Goal: Use online tool/utility: Utilize a website feature to perform a specific function

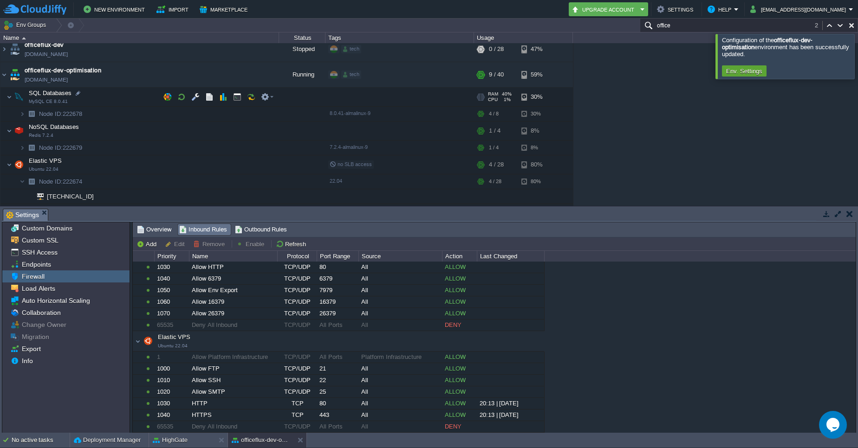
scroll to position [2270, 0]
click at [234, 71] on td at bounding box center [228, 73] width 14 height 14
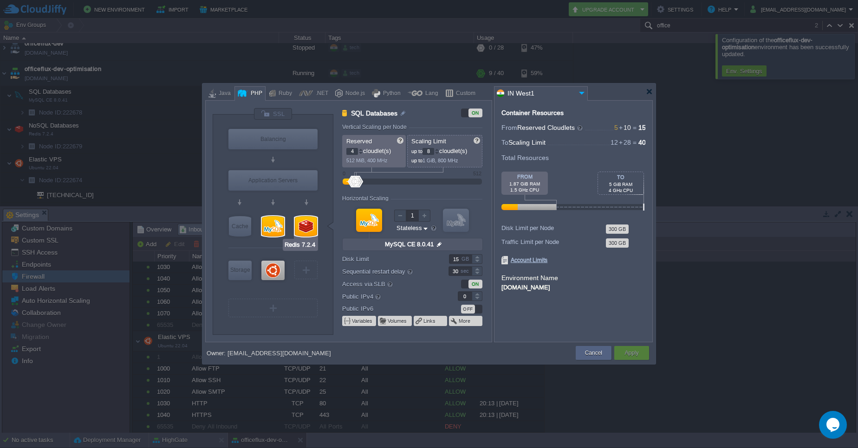
type input "Ubuntu 22.04"
click at [276, 271] on div at bounding box center [272, 270] width 23 height 19
type input "Elastic VPS"
type input "10"
type input "28"
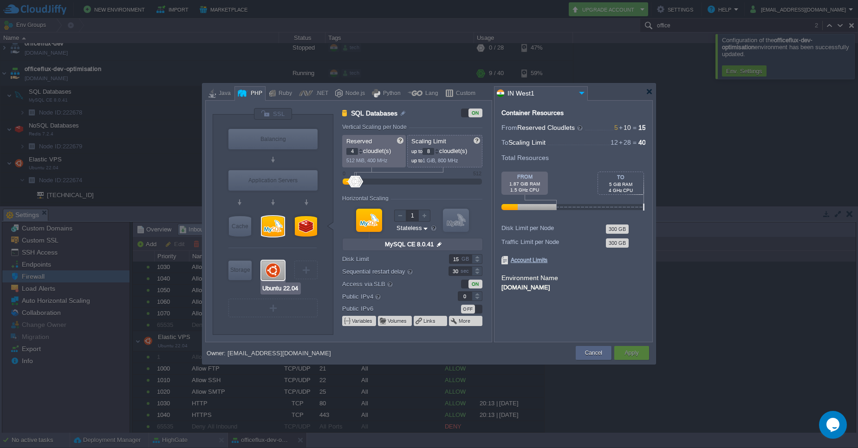
type input "Ubuntu 22.04"
type input "null"
type input "22.04"
type input "Stateful"
type input "45"
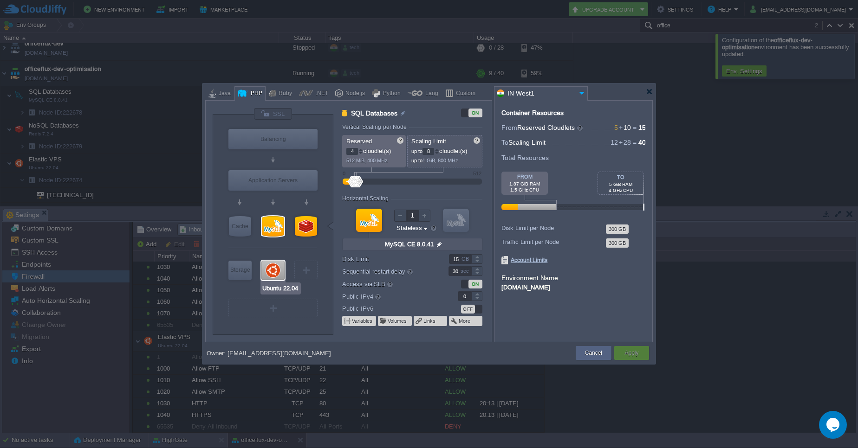
type input "1"
click at [438, 153] on div at bounding box center [436, 153] width 5 height 3
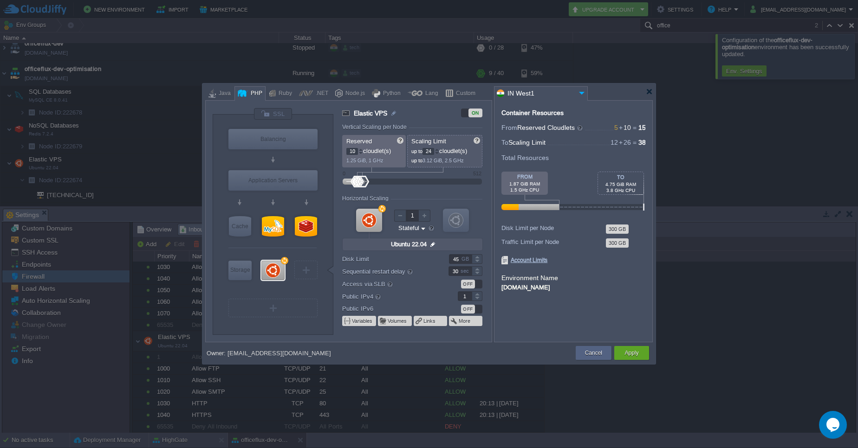
click at [439, 152] on div at bounding box center [436, 153] width 5 height 3
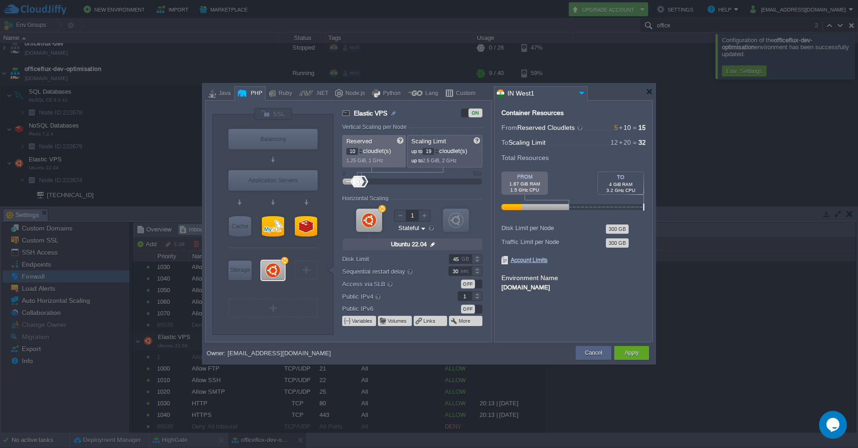
click at [439, 152] on div at bounding box center [436, 153] width 5 height 3
type input "16"
click at [439, 152] on div at bounding box center [436, 153] width 5 height 3
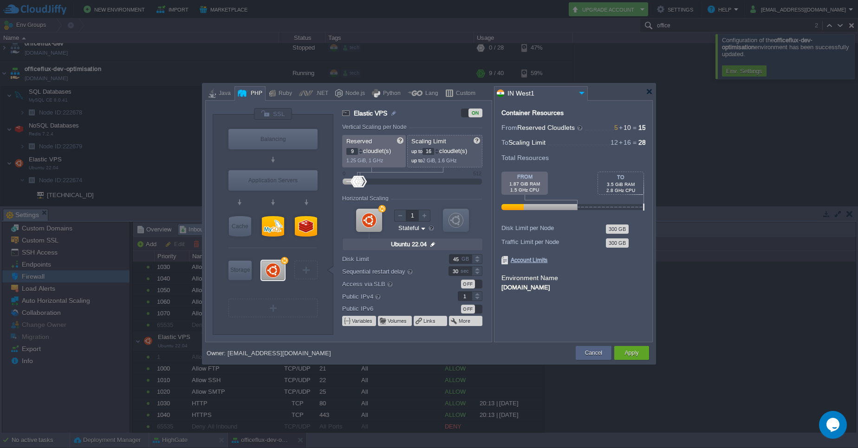
click at [362, 152] on div at bounding box center [360, 153] width 5 height 3
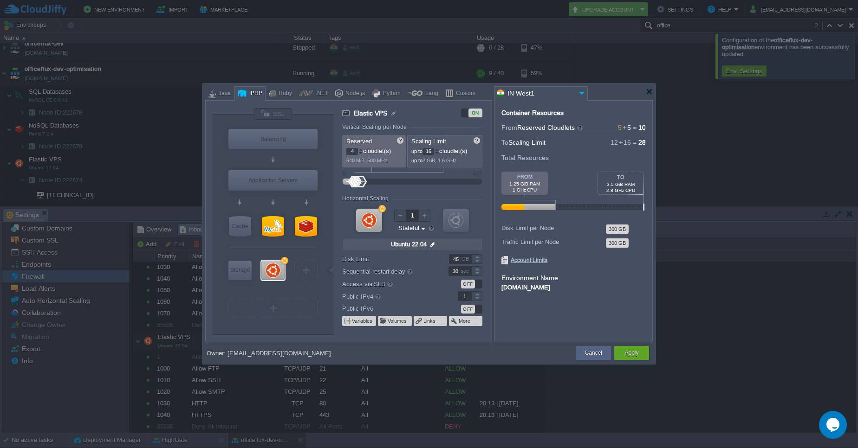
click at [362, 152] on div at bounding box center [360, 153] width 5 height 3
type input "2"
click at [362, 152] on div at bounding box center [360, 153] width 5 height 3
click at [439, 151] on div at bounding box center [437, 151] width 4 height 0
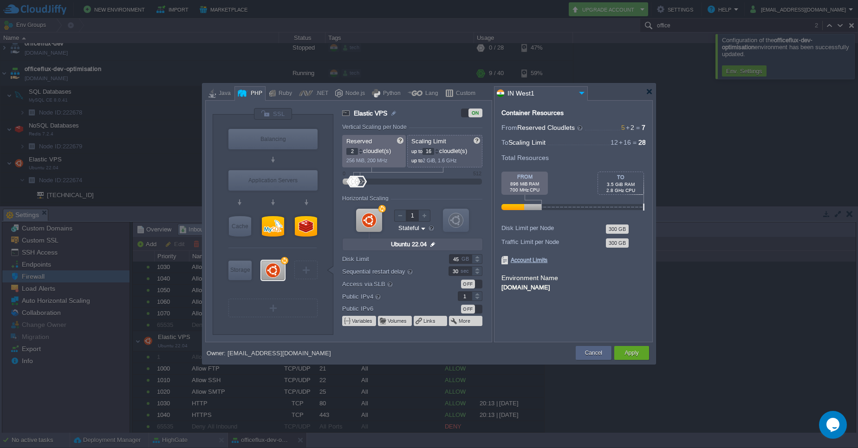
click at [439, 151] on div at bounding box center [437, 151] width 4 height 0
click at [439, 153] on div at bounding box center [436, 153] width 5 height 3
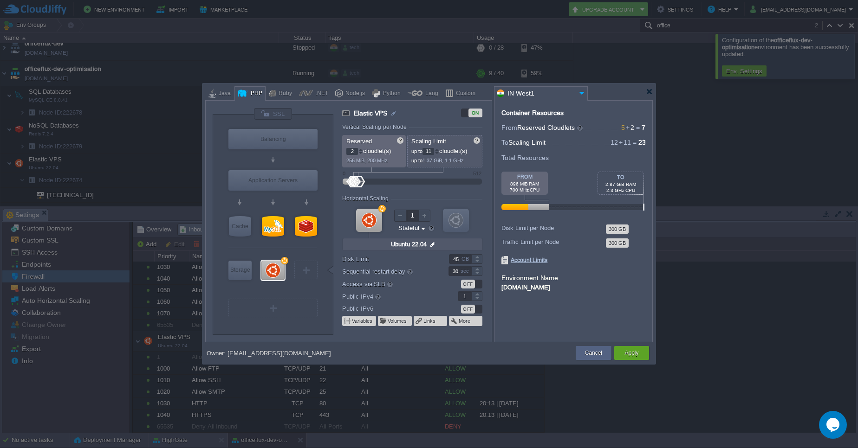
click at [439, 153] on div at bounding box center [436, 153] width 5 height 3
type input "10"
click at [439, 153] on div at bounding box center [436, 153] width 5 height 3
type input "Redis 7.2.4"
click at [622, 351] on div "Apply" at bounding box center [631, 353] width 21 height 14
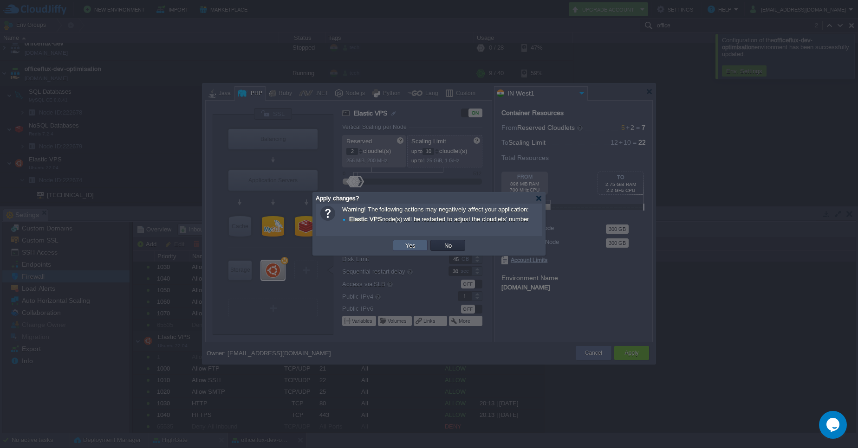
click at [409, 244] on button "Yes" at bounding box center [410, 245] width 16 height 8
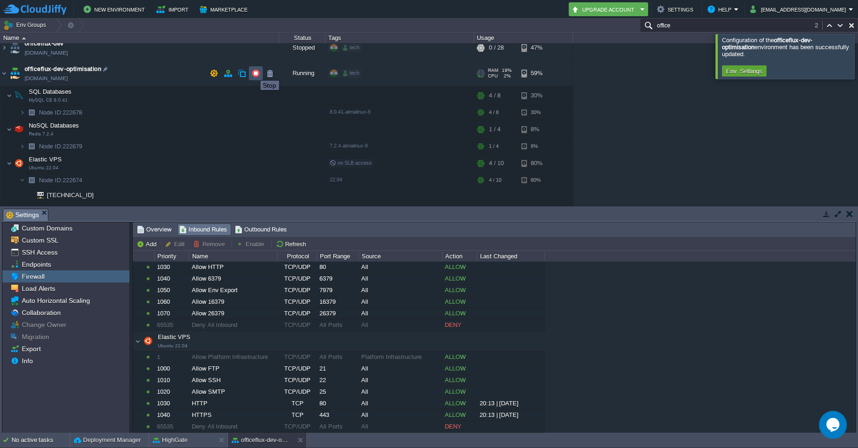
click at [253, 72] on button "button" at bounding box center [256, 73] width 8 height 8
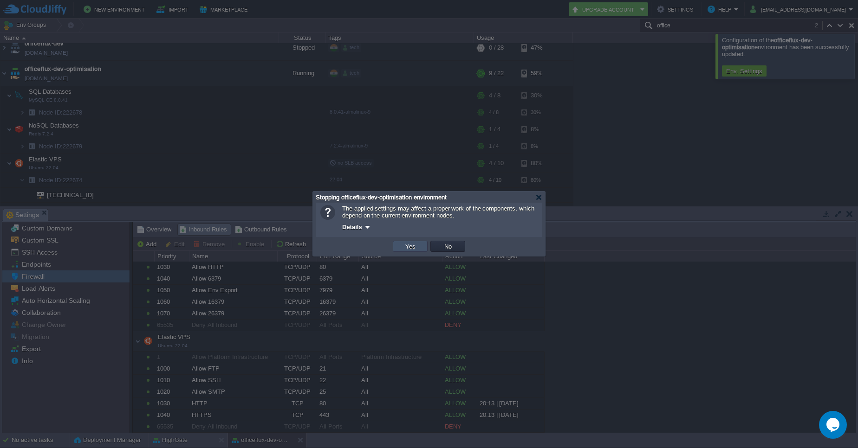
click at [410, 244] on button "Yes" at bounding box center [410, 246] width 16 height 8
